Goal: Task Accomplishment & Management: Manage account settings

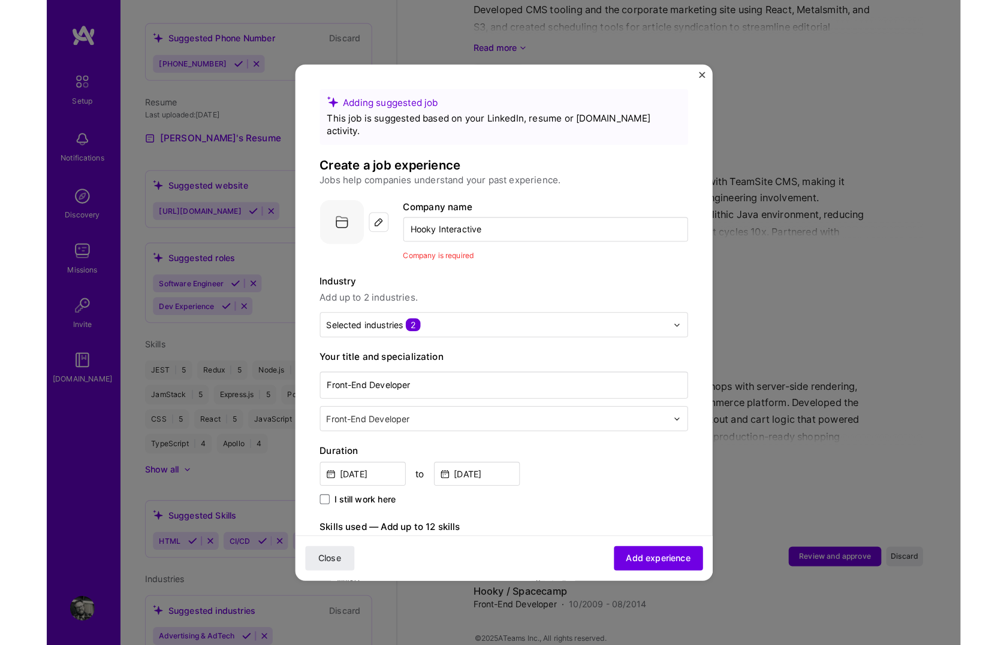
scroll to position [2393, 0]
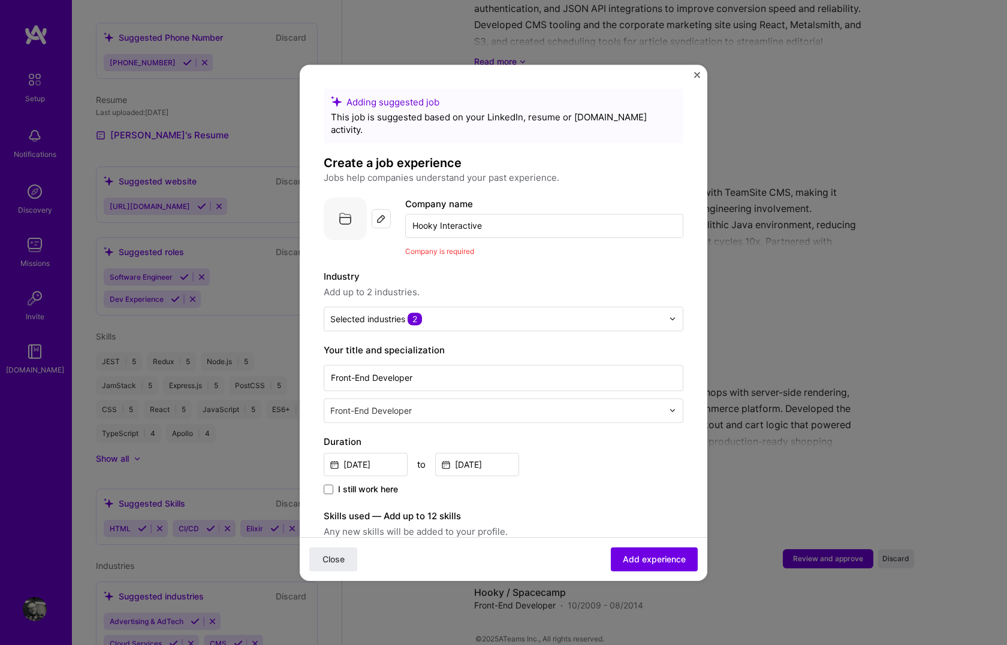
click at [379, 214] on img at bounding box center [381, 219] width 10 height 10
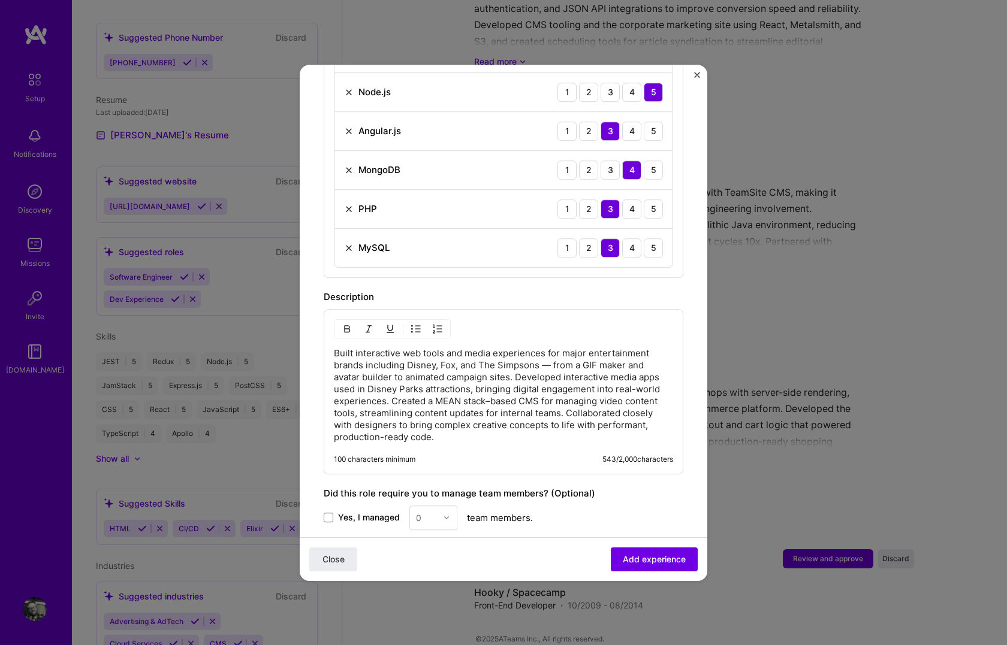
scroll to position [635, 0]
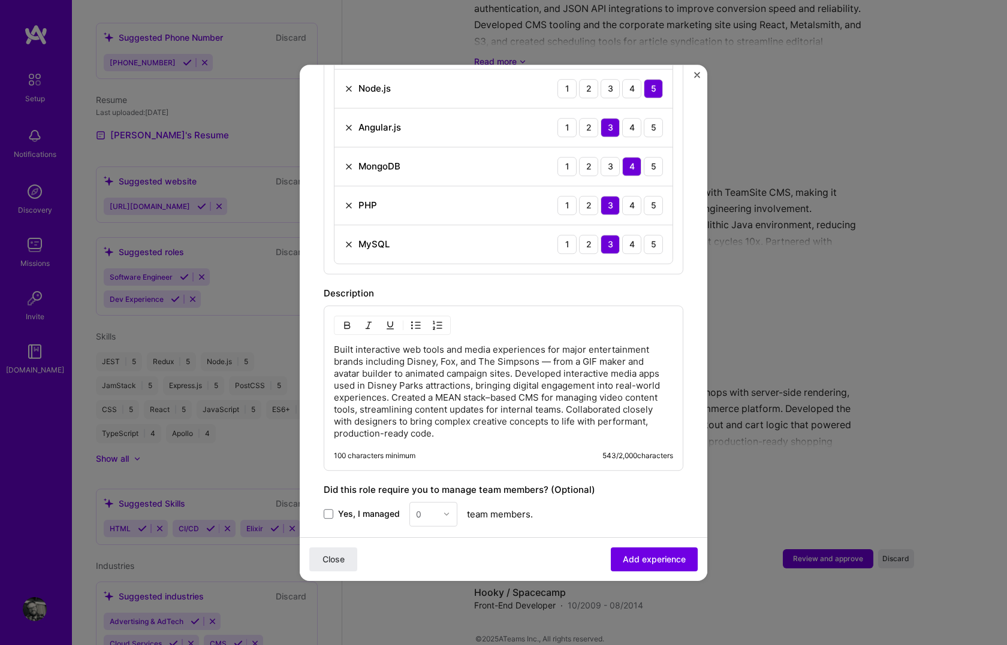
click at [373, 344] on p "Built interactive web tools and media experiences for major entertainment brand…" at bounding box center [503, 392] width 339 height 96
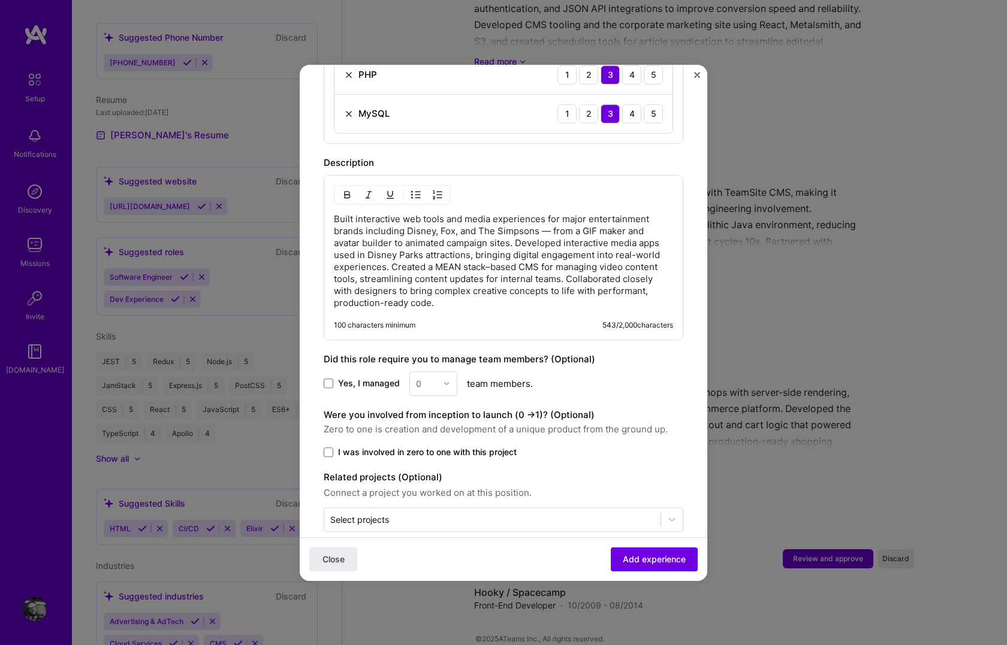
scroll to position [771, 0]
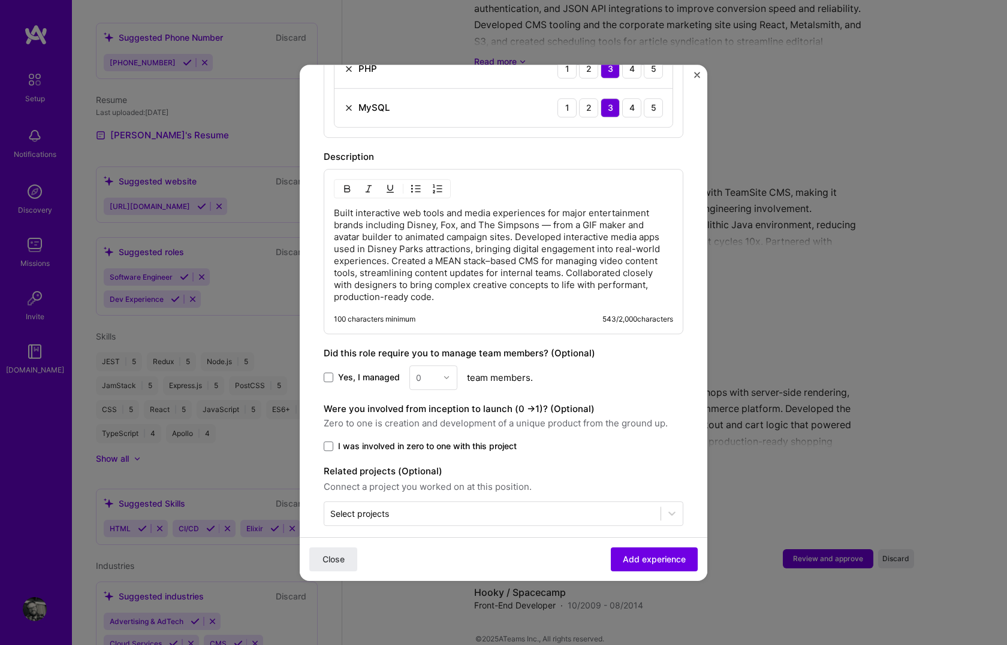
click at [446, 285] on p "Built interactive web tools and media experiences for major entertainment brand…" at bounding box center [503, 255] width 339 height 96
click at [395, 207] on p "At Hooky I worked on interactive web tools and media experiences for major ente…" at bounding box center [503, 255] width 339 height 96
click at [650, 562] on span "Add experience" at bounding box center [654, 559] width 63 height 12
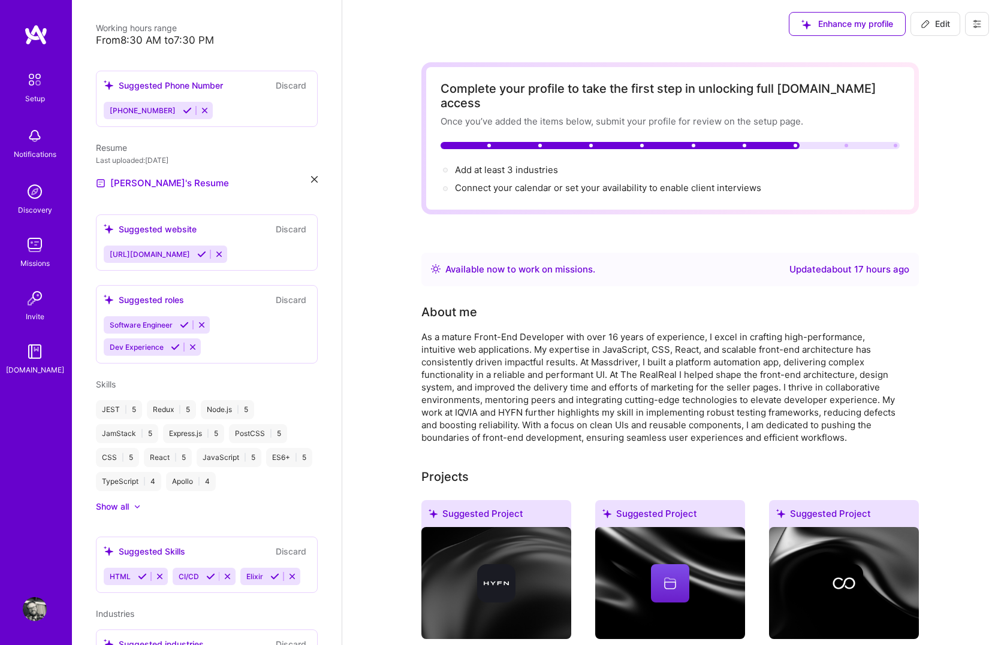
scroll to position [274, 0]
click at [253, 332] on div "Software Engineer Dev Experience" at bounding box center [207, 335] width 206 height 40
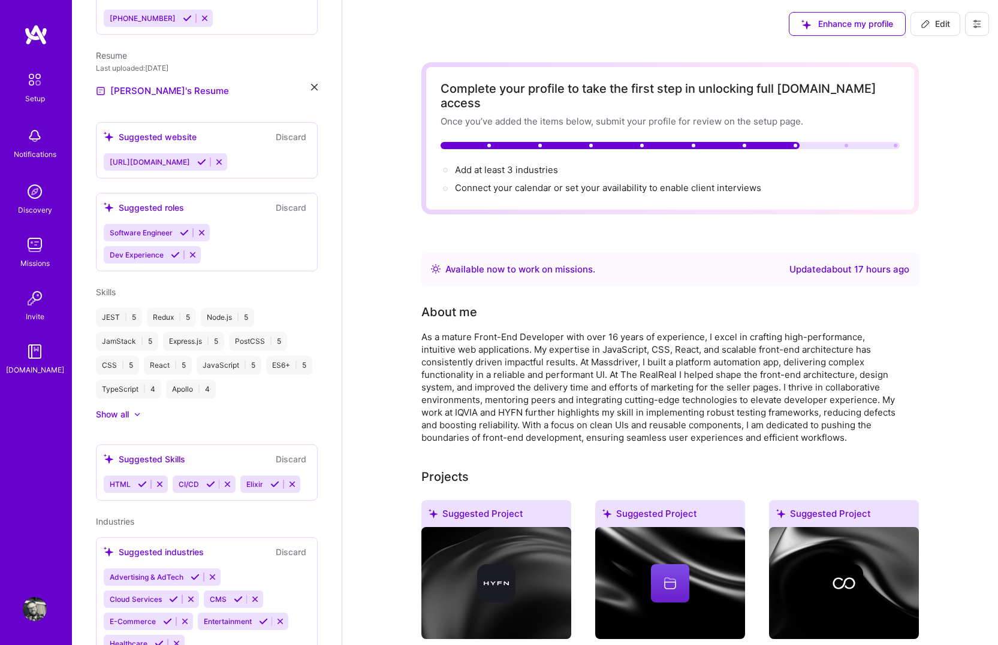
scroll to position [367, 0]
click at [232, 241] on div "Software Engineer Dev Experience" at bounding box center [207, 242] width 206 height 40
click at [128, 200] on div "Suggested roles" at bounding box center [144, 206] width 80 height 13
click at [108, 201] on icon at bounding box center [109, 206] width 10 height 10
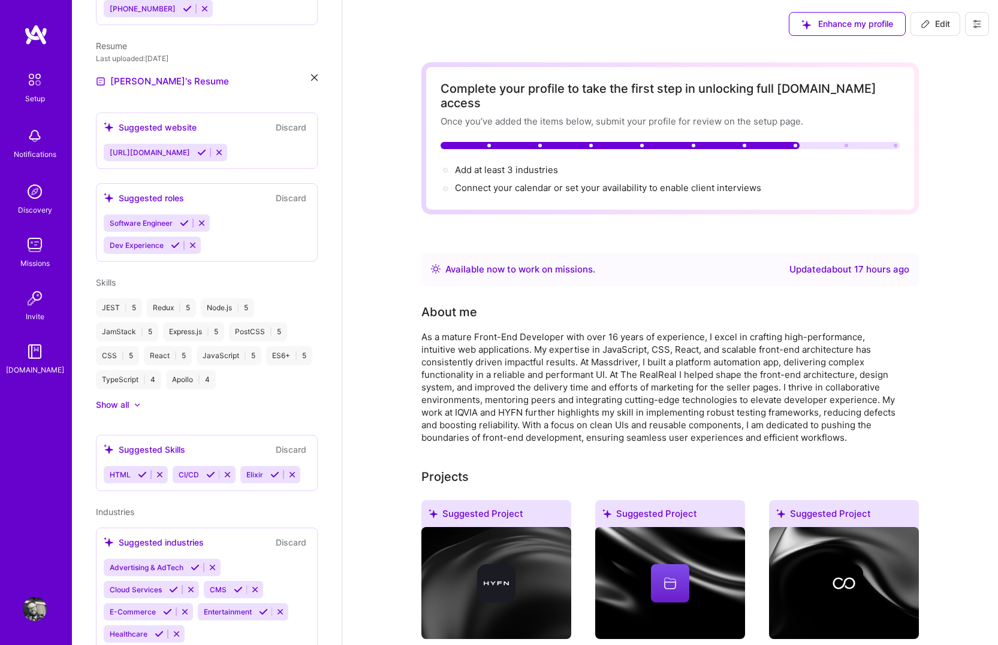
scroll to position [404, 0]
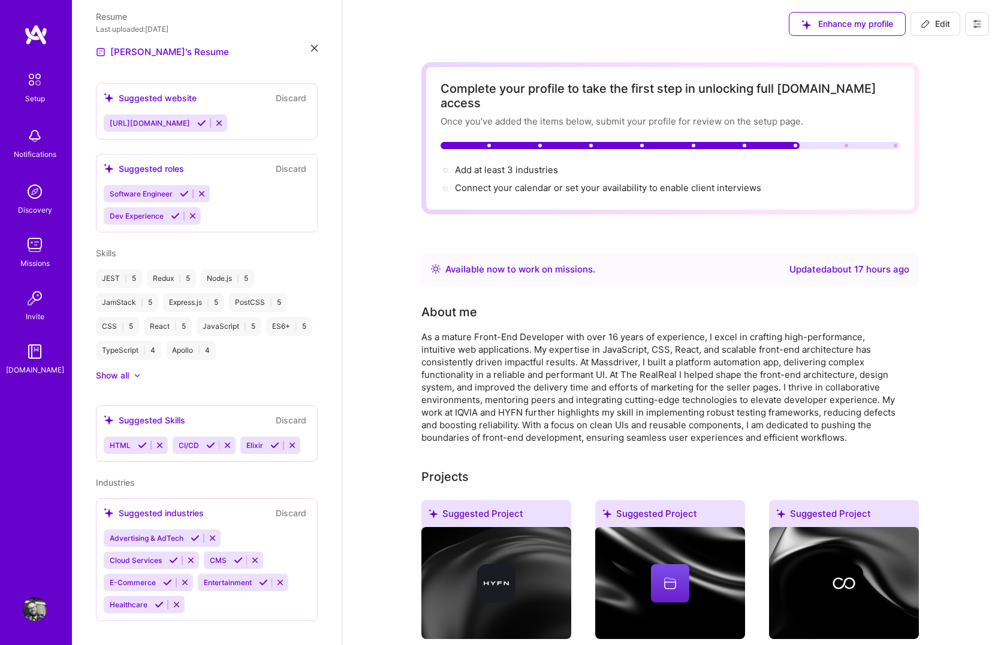
click at [140, 441] on icon at bounding box center [142, 445] width 9 height 9
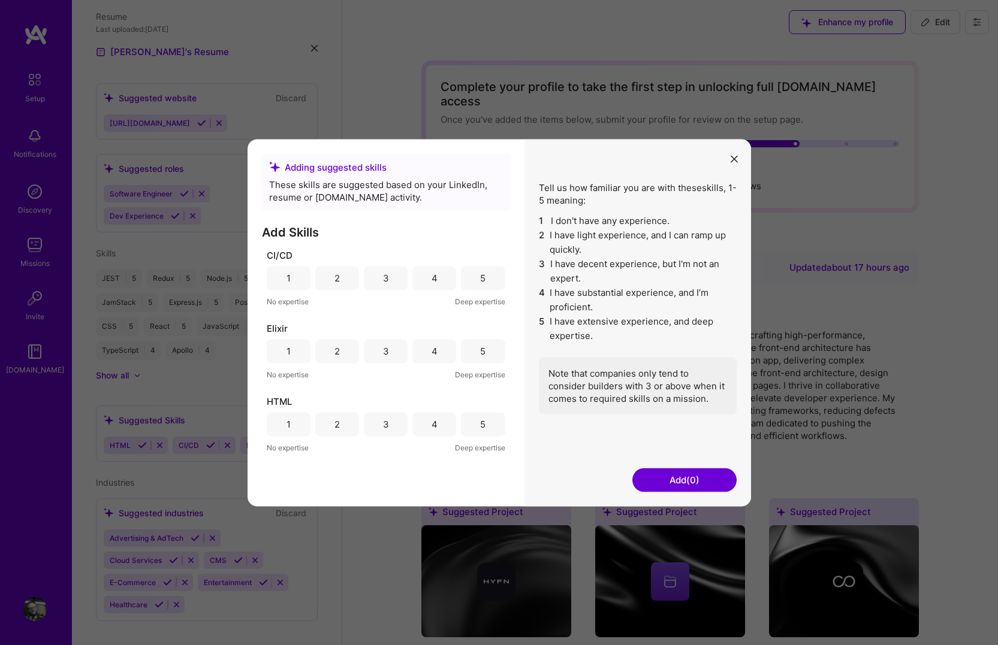
scroll to position [30, 0]
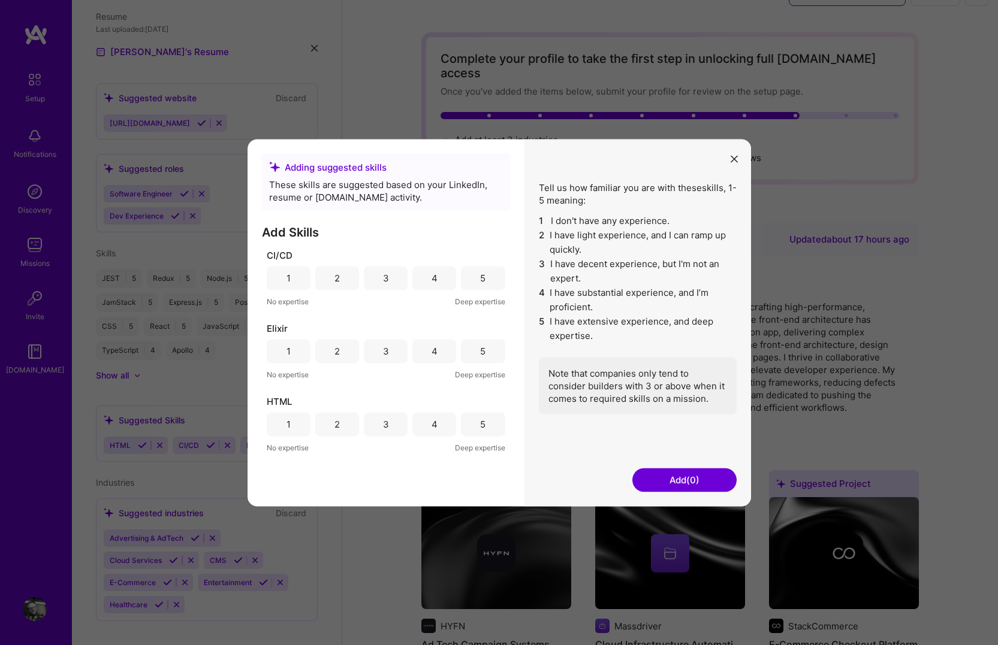
click at [442, 424] on div "4" at bounding box center [434, 424] width 44 height 24
click at [695, 475] on button "Add (1)" at bounding box center [684, 480] width 104 height 24
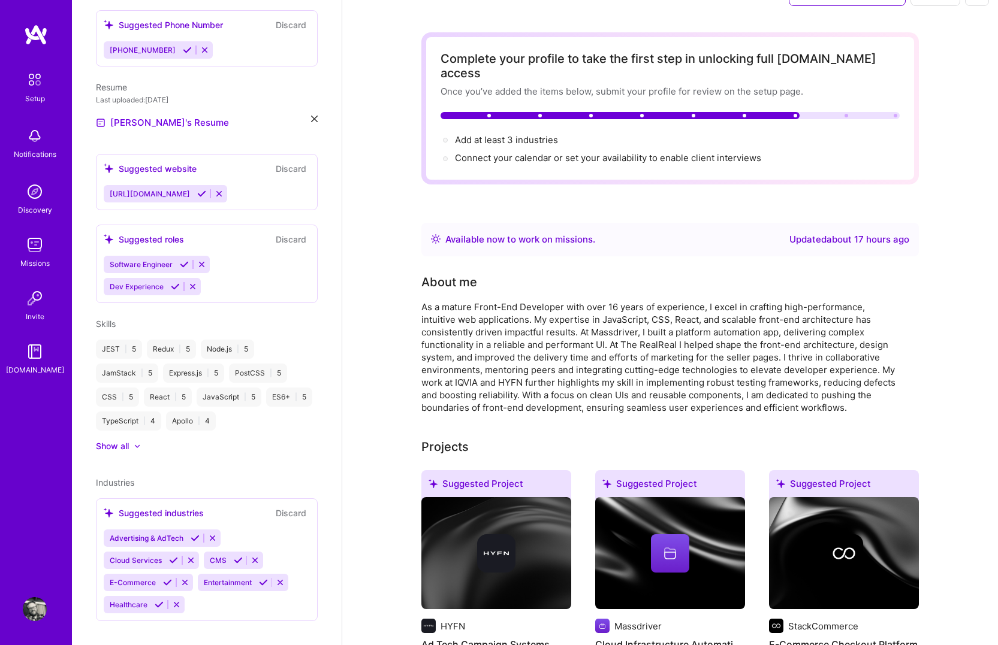
scroll to position [404, 0]
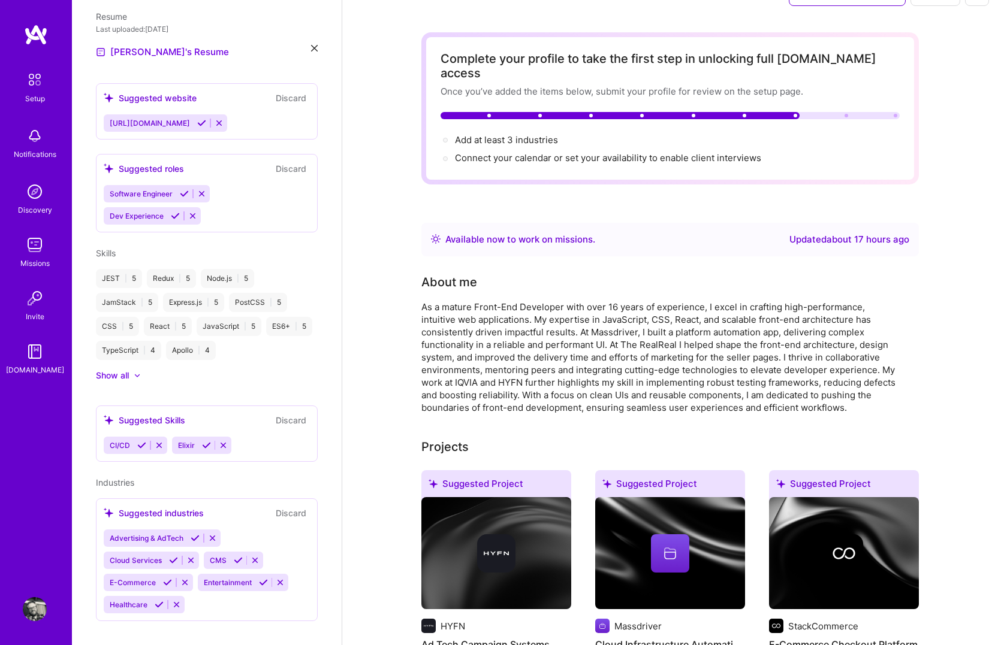
click at [140, 441] on icon at bounding box center [141, 445] width 9 height 9
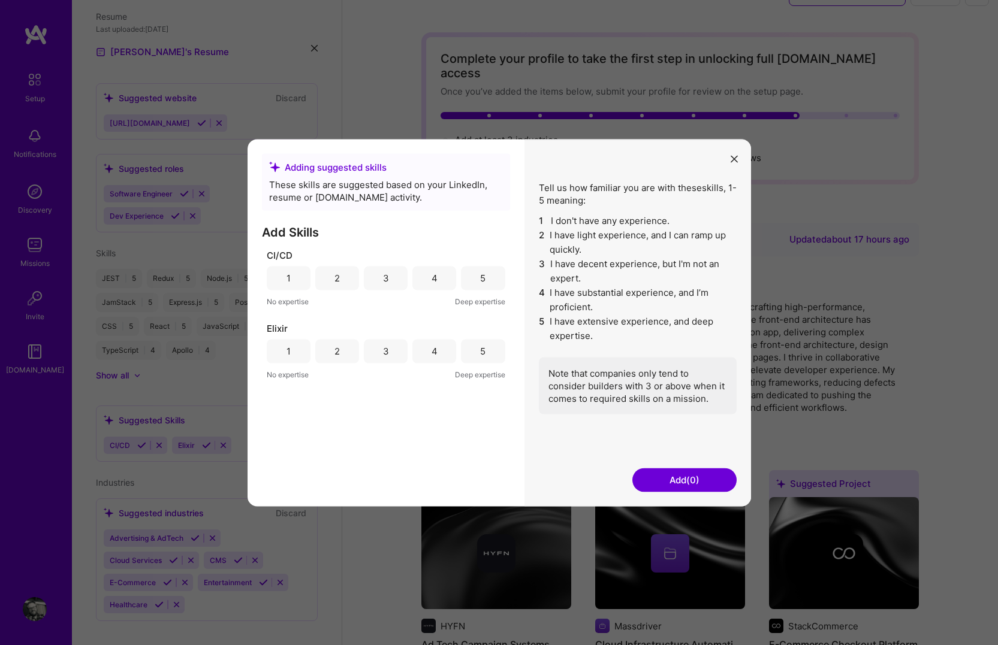
click at [389, 274] on div "3" at bounding box center [386, 278] width 44 height 24
click at [700, 477] on button "Add (1)" at bounding box center [684, 480] width 104 height 24
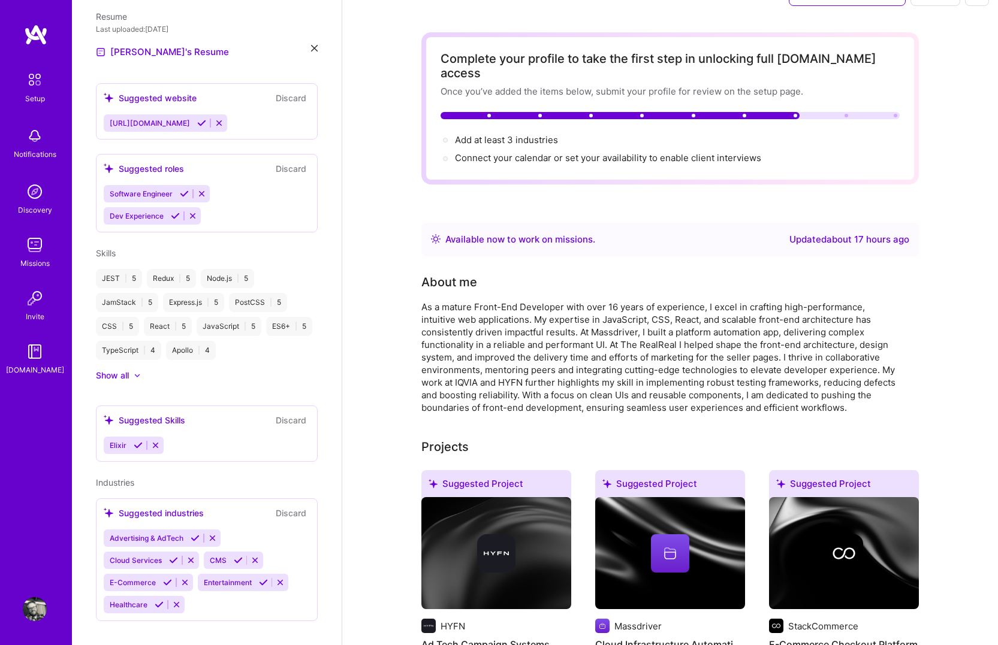
click at [156, 441] on icon at bounding box center [155, 445] width 9 height 9
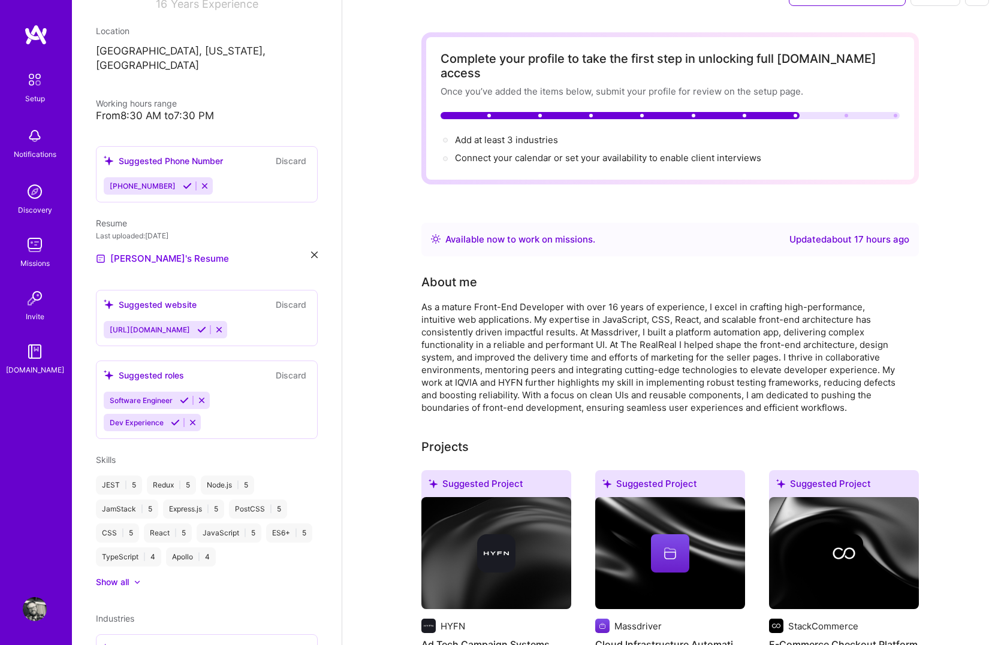
scroll to position [194, 0]
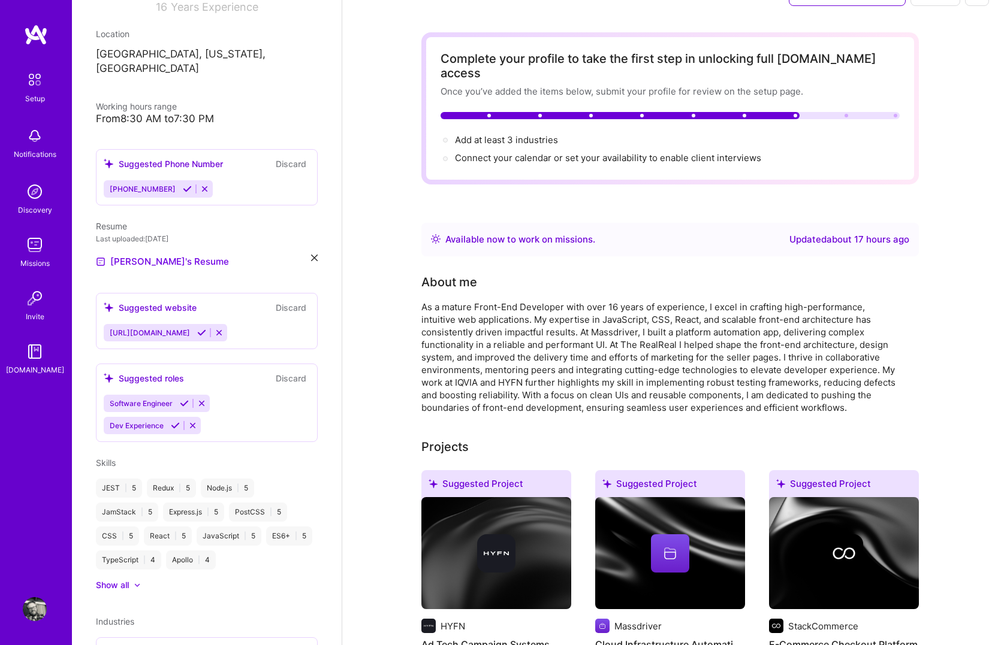
click at [185, 399] on icon at bounding box center [184, 403] width 9 height 9
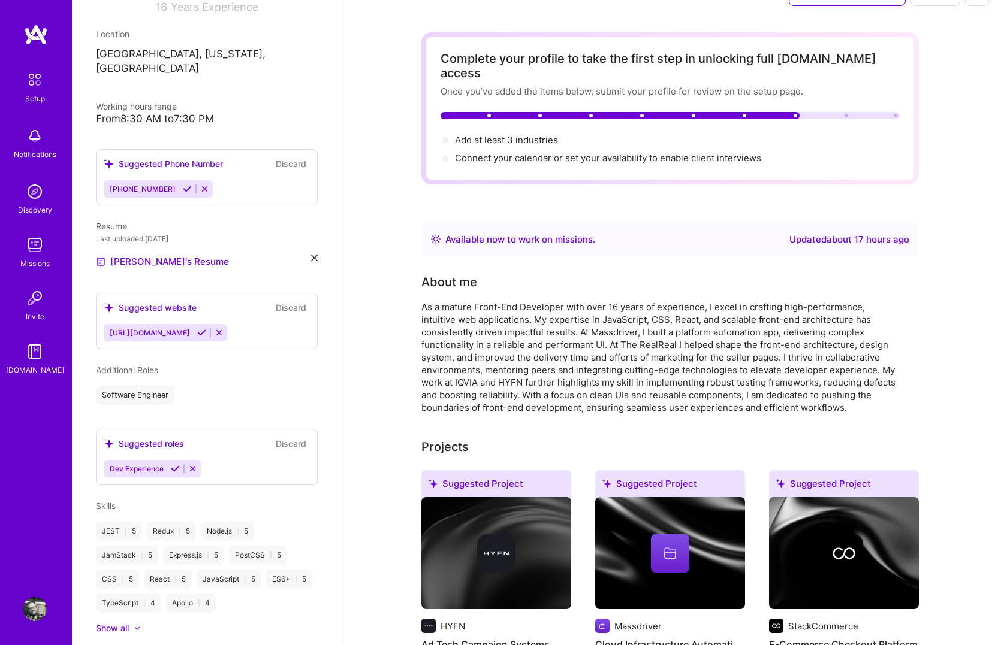
click at [176, 464] on icon at bounding box center [175, 468] width 9 height 9
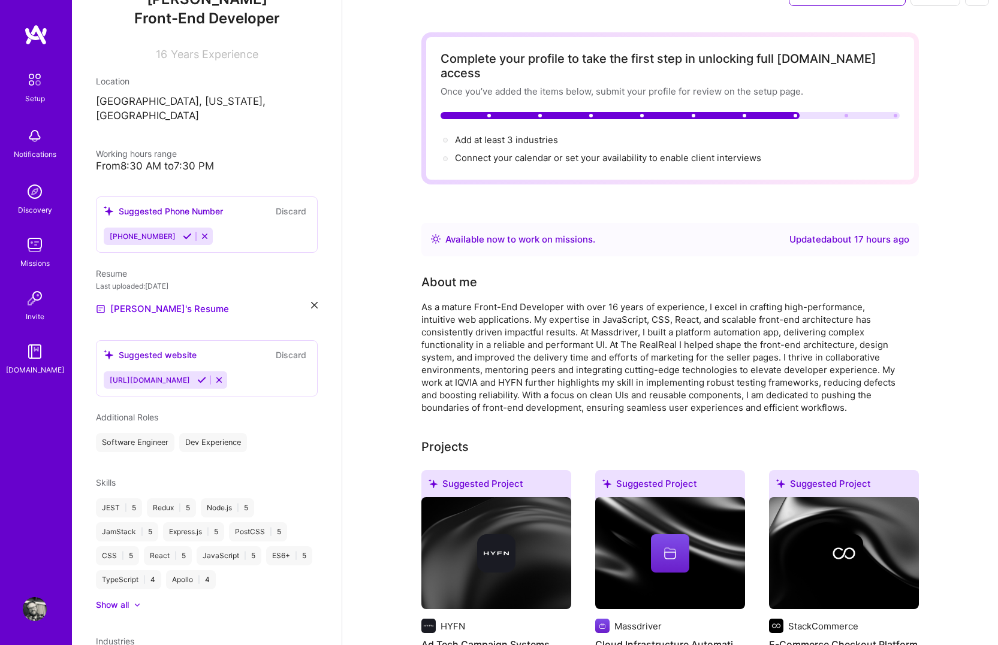
scroll to position [0, 0]
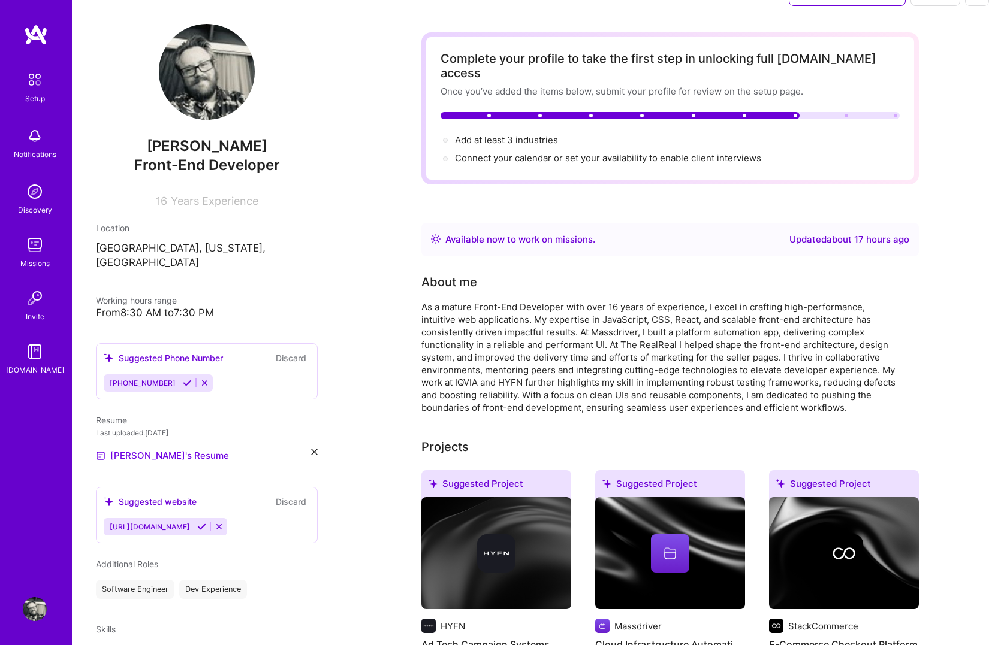
click at [183, 379] on icon at bounding box center [187, 383] width 9 height 9
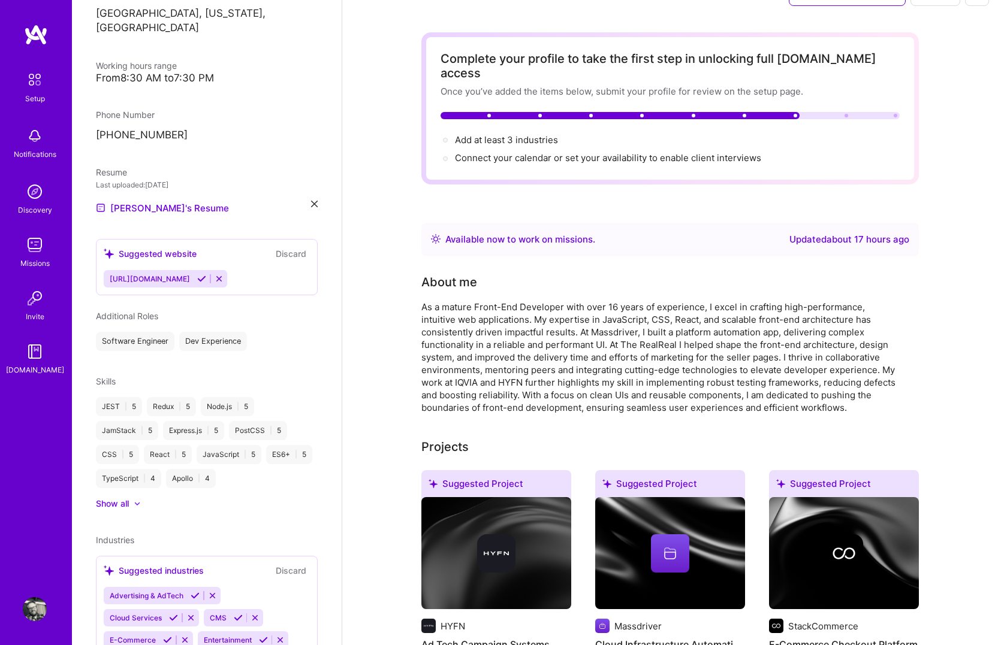
scroll to position [293, 0]
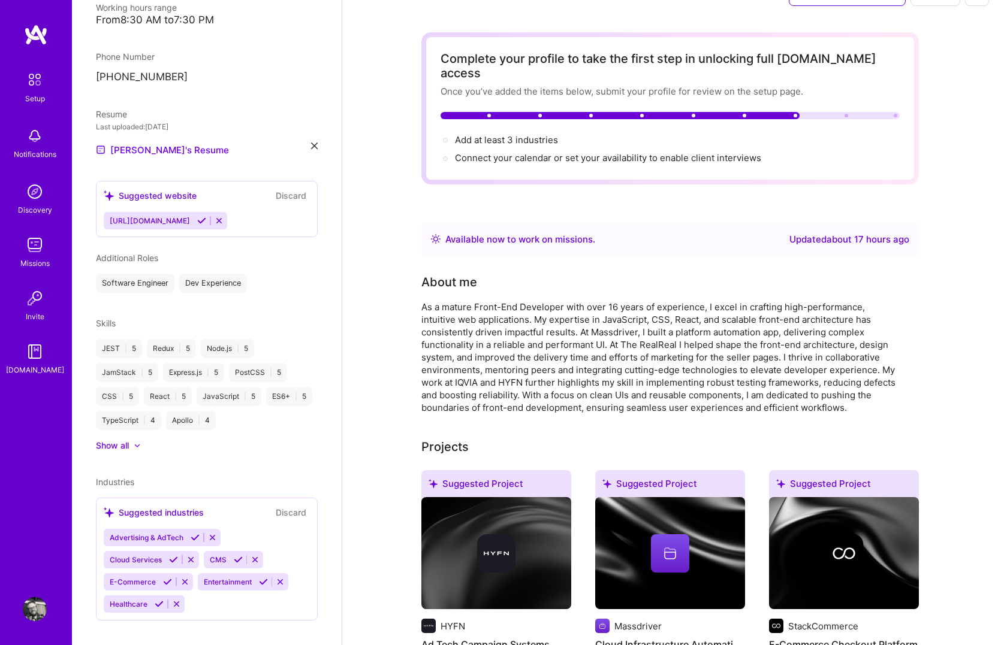
click at [195, 533] on icon at bounding box center [195, 537] width 9 height 9
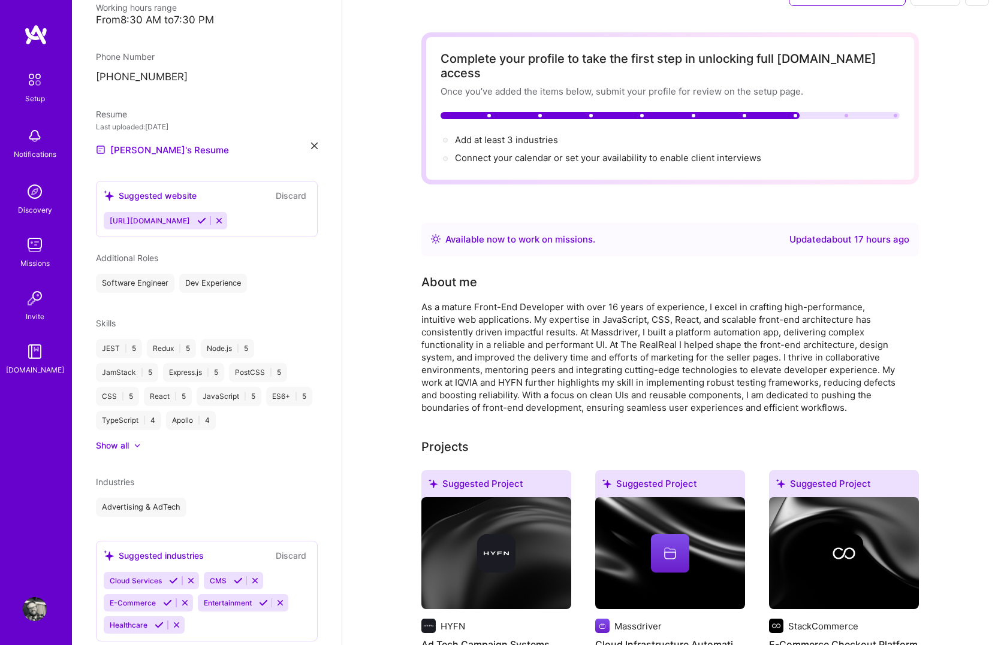
click at [170, 576] on icon at bounding box center [173, 580] width 9 height 9
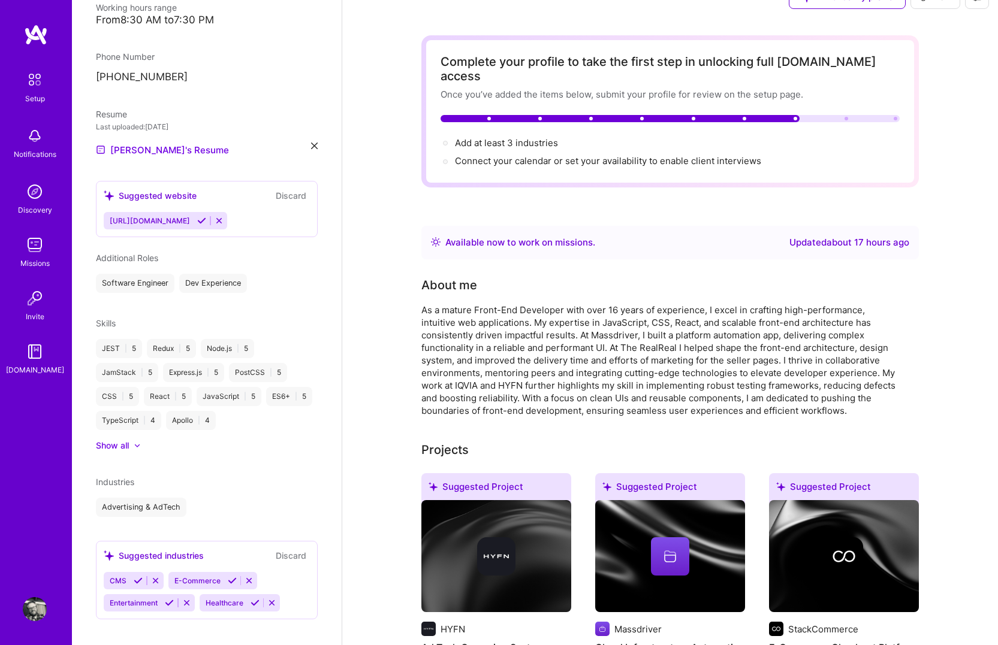
scroll to position [292, 0]
click at [231, 578] on icon at bounding box center [232, 582] width 9 height 9
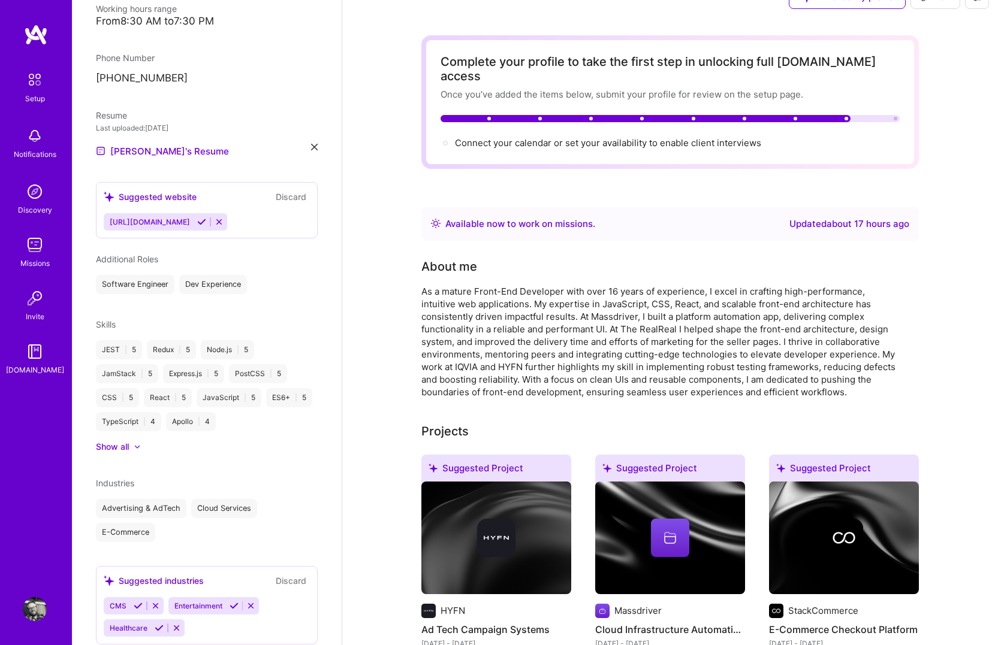
click at [233, 602] on icon at bounding box center [234, 606] width 9 height 9
click at [221, 602] on icon at bounding box center [223, 606] width 9 height 9
click at [138, 554] on div at bounding box center [137, 557] width 7 height 7
click at [138, 552] on div at bounding box center [139, 558] width 5 height 12
